Goal: Transaction & Acquisition: Purchase product/service

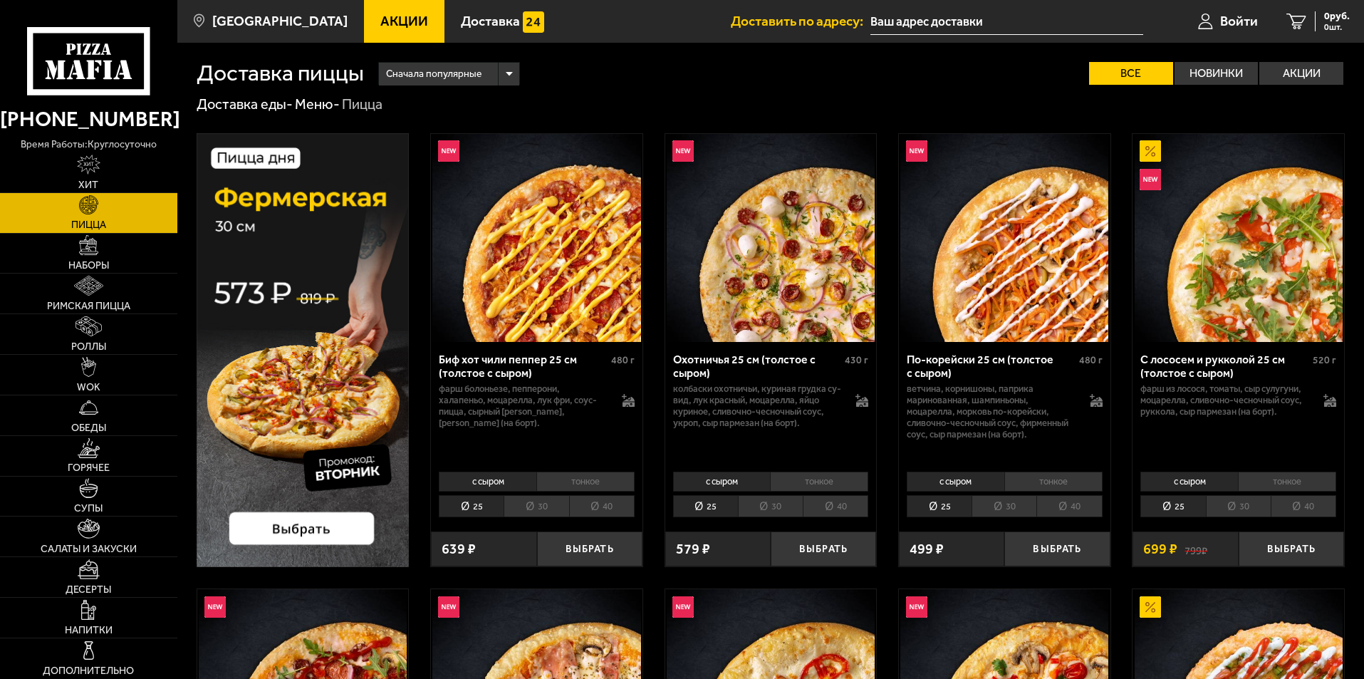
type input "[STREET_ADDRESS]"
click at [90, 261] on span "Наборы" at bounding box center [88, 266] width 41 height 10
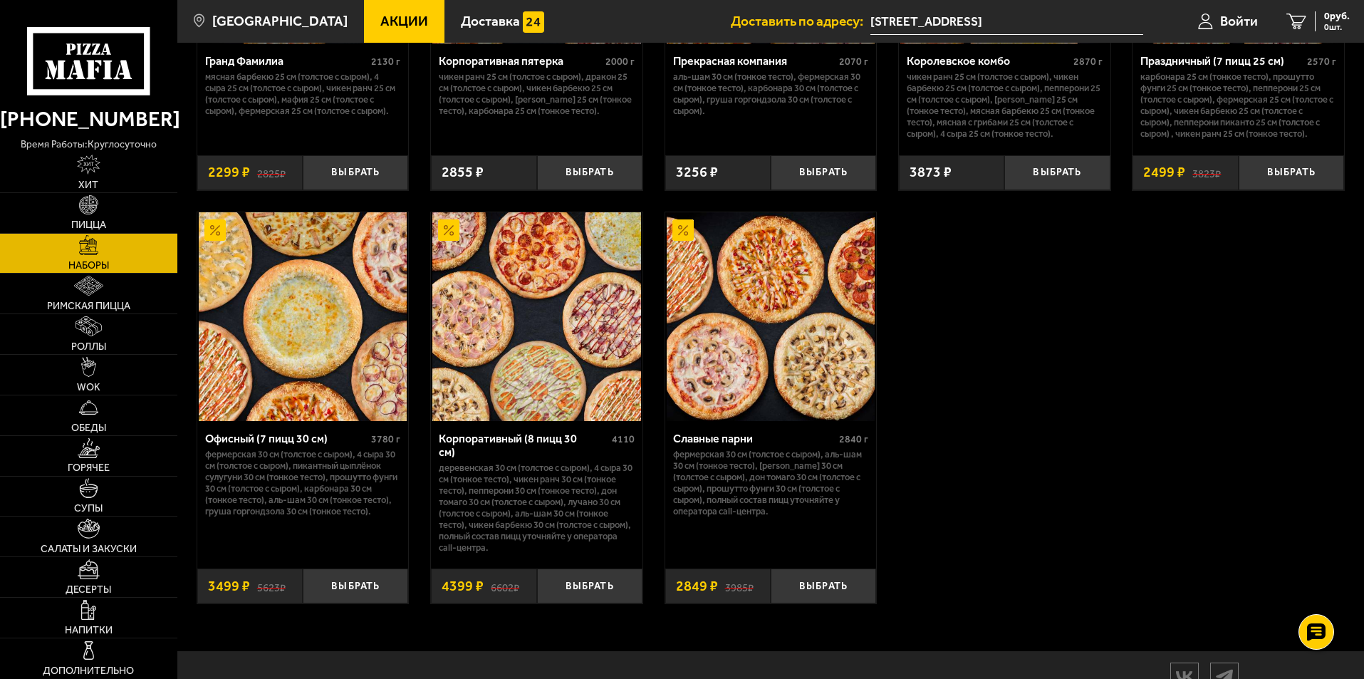
scroll to position [2137, 0]
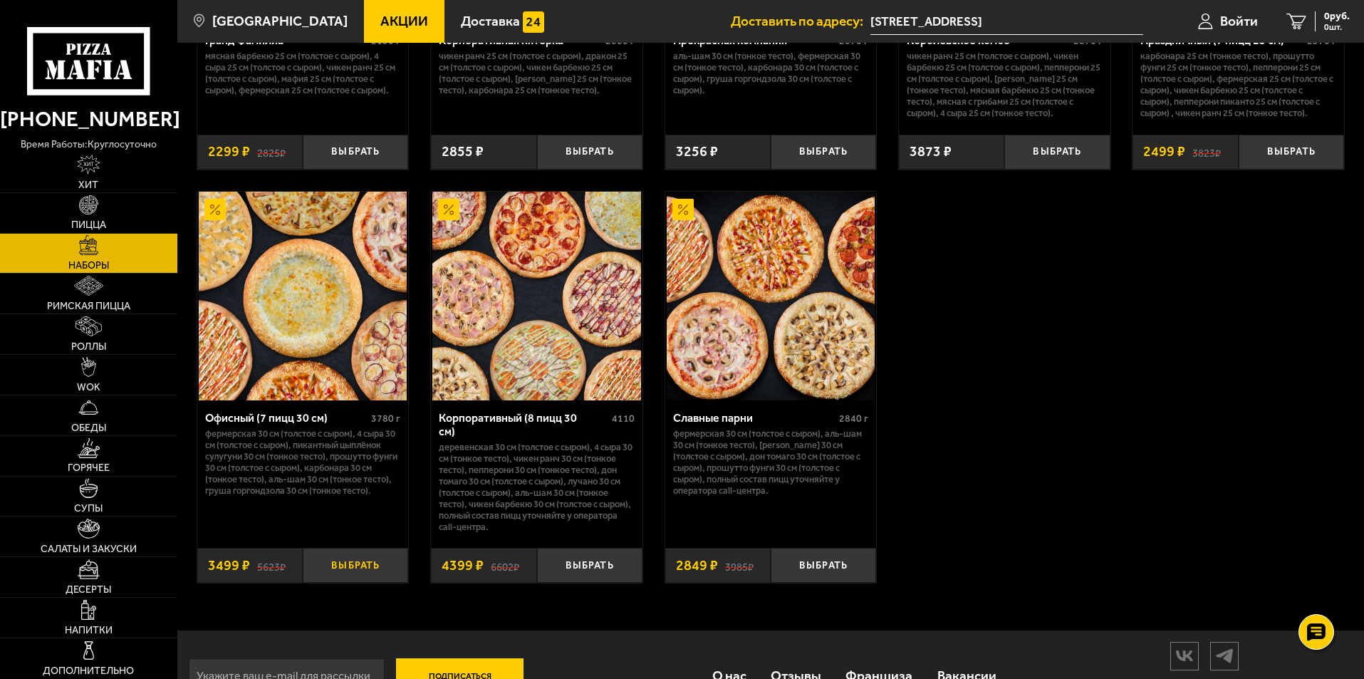
click at [368, 554] on button "Выбрать" at bounding box center [355, 565] width 105 height 35
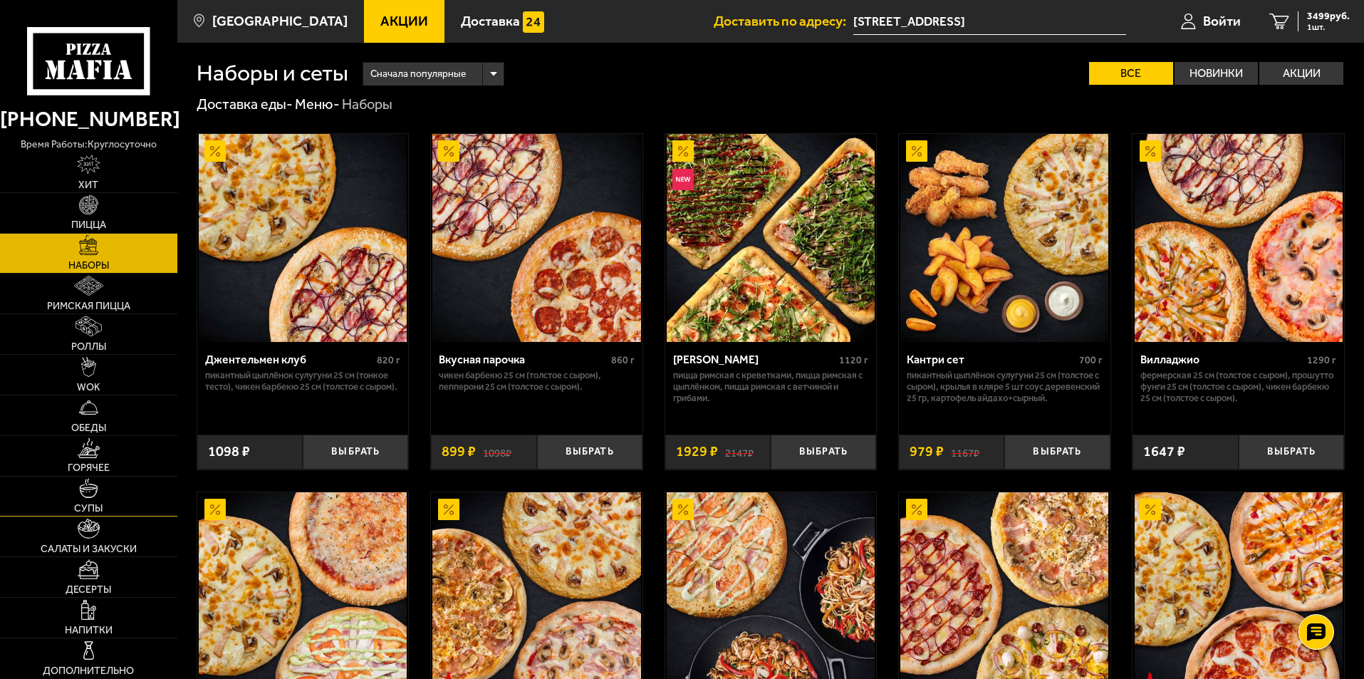
scroll to position [71, 0]
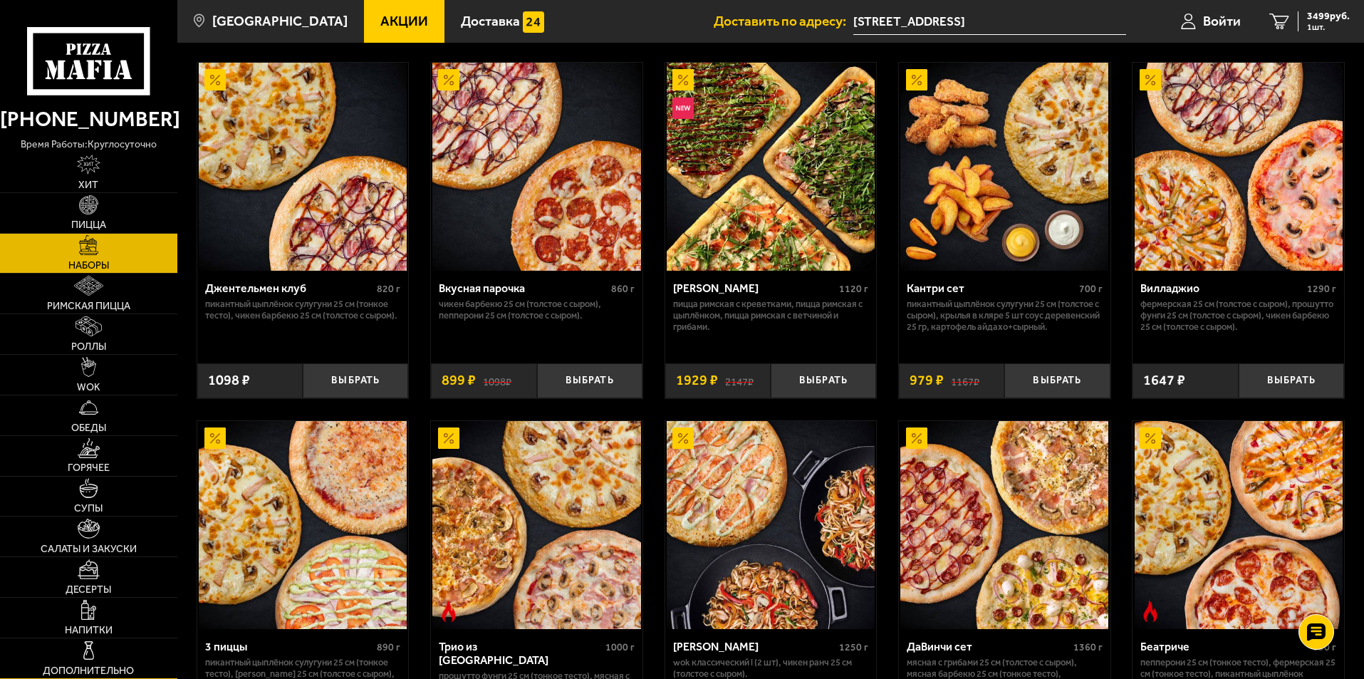
click at [92, 650] on img at bounding box center [89, 650] width 20 height 20
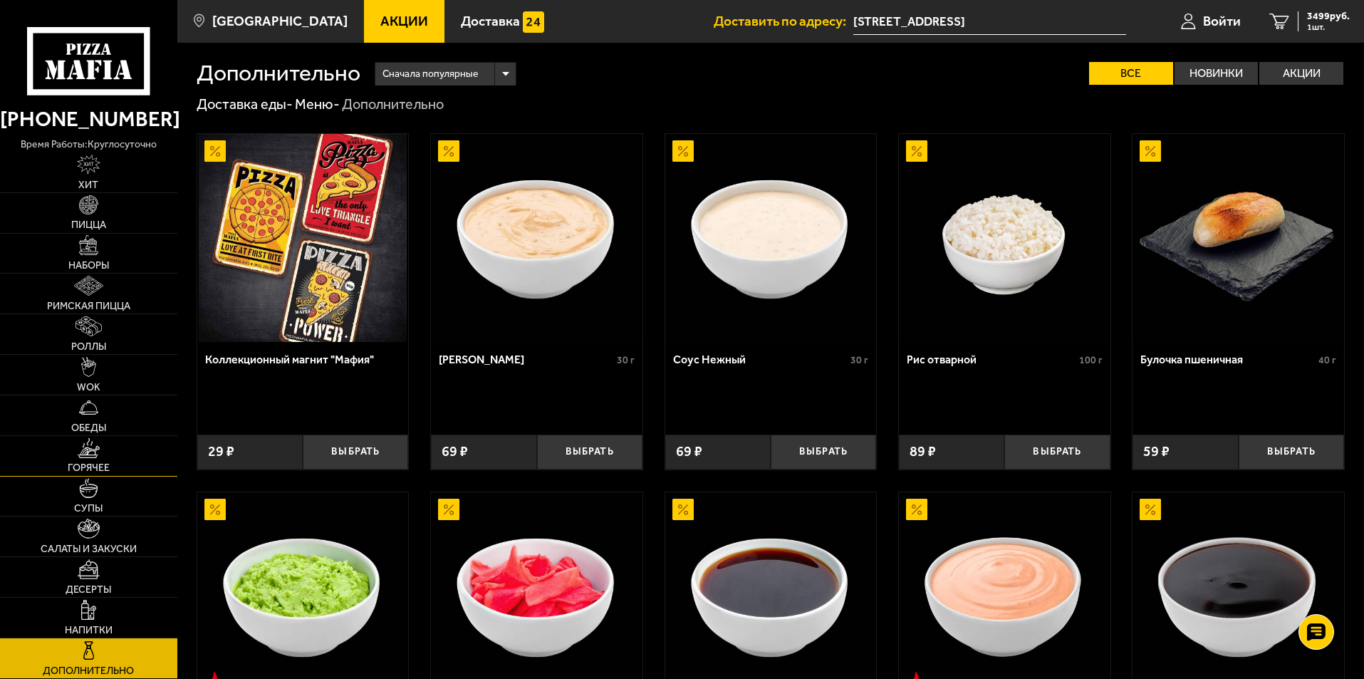
click at [95, 458] on link "Горячее" at bounding box center [88, 456] width 177 height 40
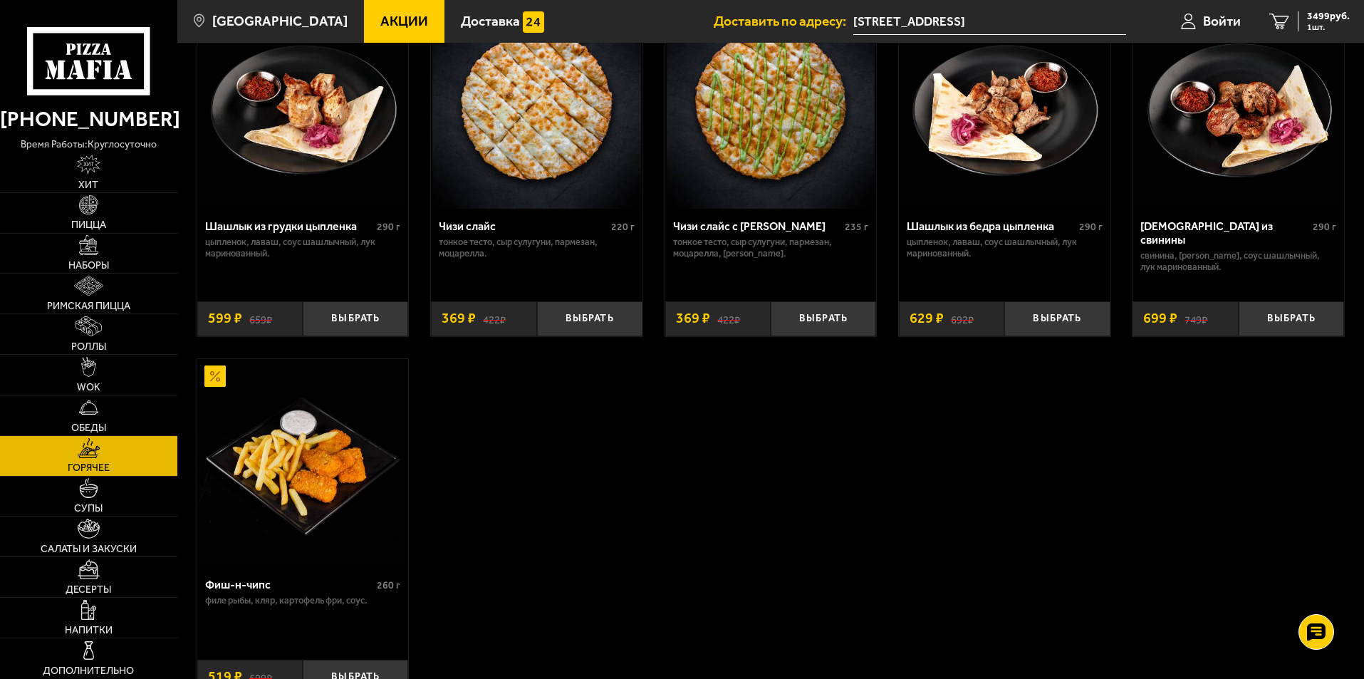
scroll to position [1113, 0]
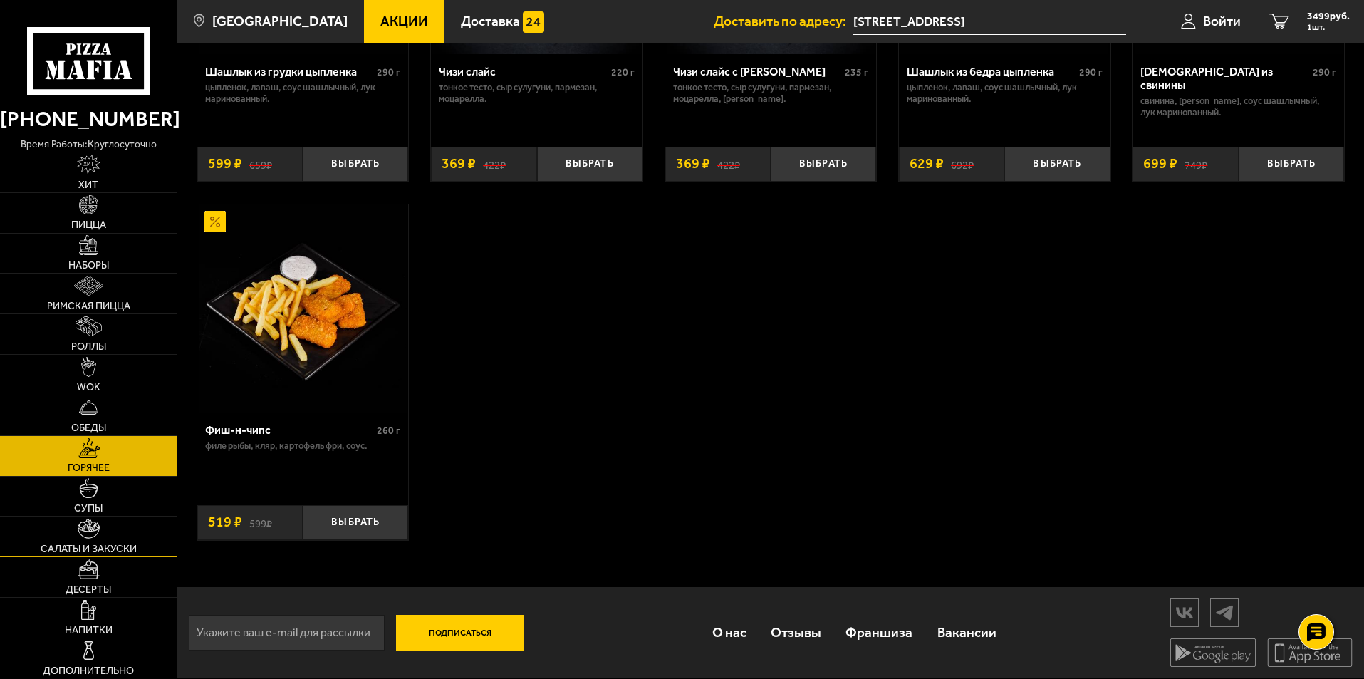
click at [105, 541] on link "Салаты и закуски" at bounding box center [88, 536] width 177 height 40
